Goal: Check status

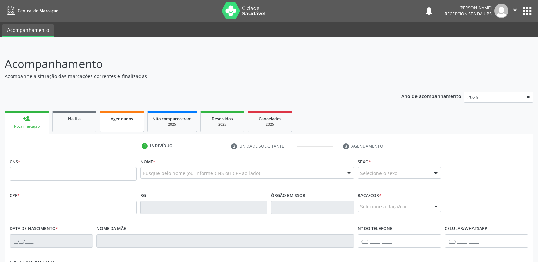
click at [120, 115] on div "Agendados" at bounding box center [122, 118] width 34 height 7
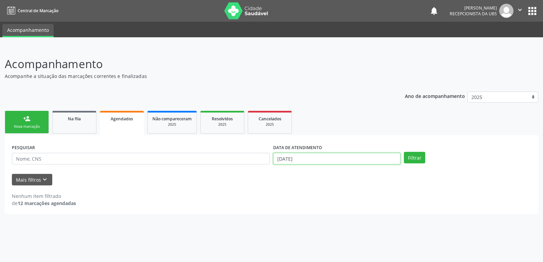
click at [313, 164] on input "[DATE]" at bounding box center [336, 159] width 127 height 12
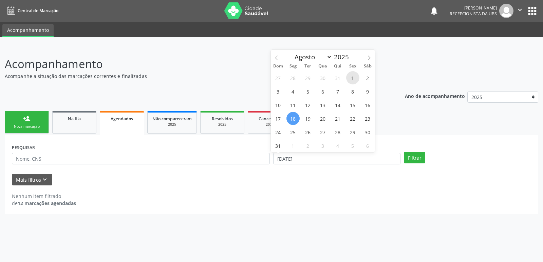
click at [357, 80] on span "1" at bounding box center [352, 77] width 13 height 13
type input "[DATE]"
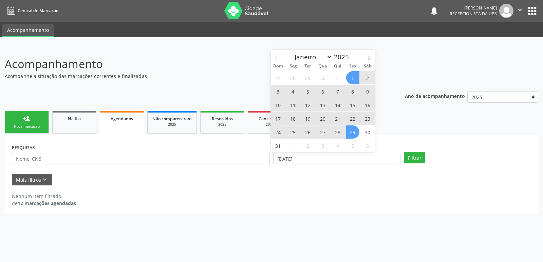
click at [354, 135] on span "29" at bounding box center [352, 132] width 13 height 13
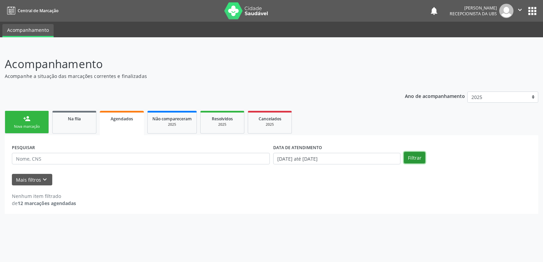
click at [419, 159] on button "Filtrar" at bounding box center [414, 158] width 21 height 12
